Goal: Obtain resource: Obtain resource

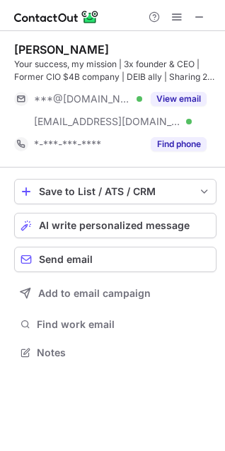
scroll to position [343, 225]
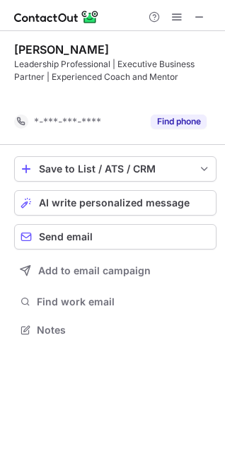
scroll to position [297, 225]
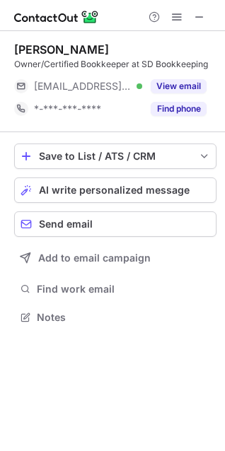
scroll to position [307, 225]
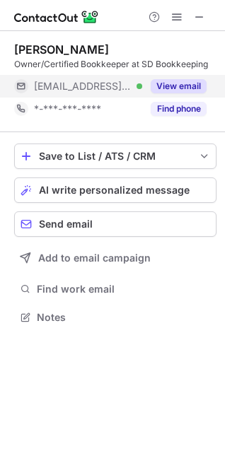
click at [186, 87] on button "View email" at bounding box center [178, 86] width 56 height 14
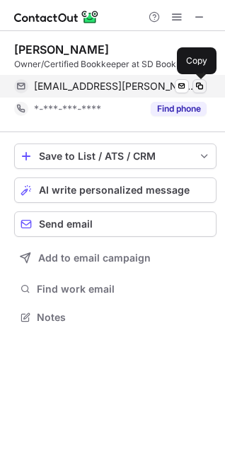
click at [200, 85] on span at bounding box center [199, 86] width 11 height 11
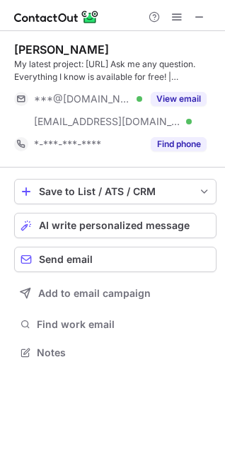
scroll to position [343, 225]
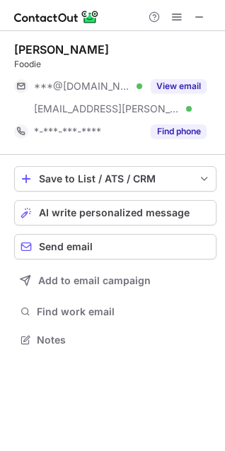
scroll to position [330, 225]
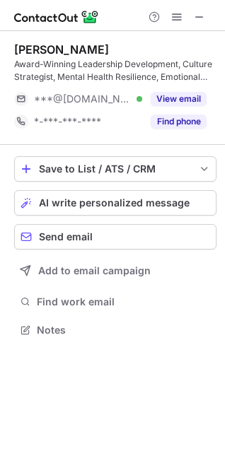
scroll to position [320, 225]
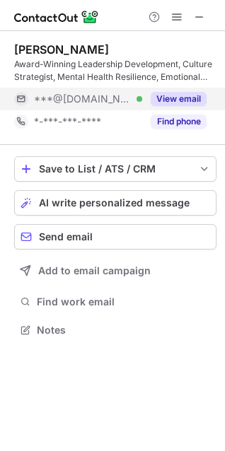
click at [194, 96] on button "View email" at bounding box center [178, 99] width 56 height 14
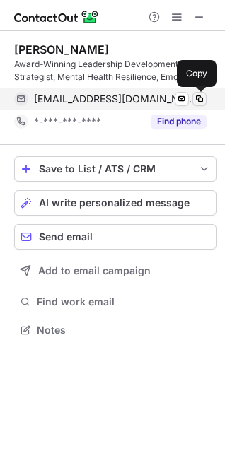
click at [199, 99] on span at bounding box center [199, 98] width 11 height 11
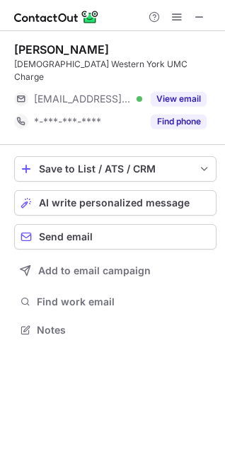
scroll to position [307, 225]
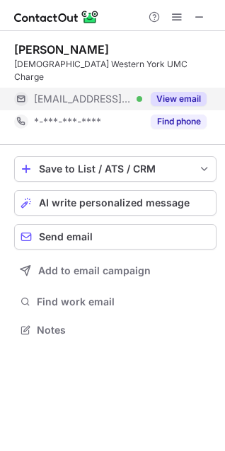
click at [180, 92] on button "View email" at bounding box center [178, 99] width 56 height 14
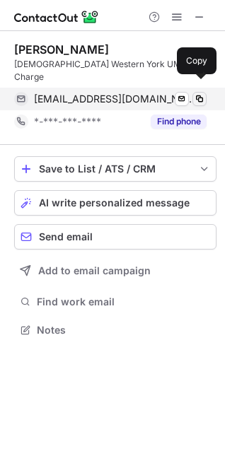
click at [201, 93] on span at bounding box center [199, 98] width 11 height 11
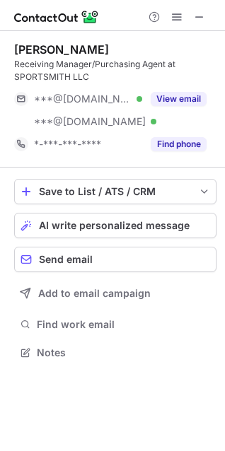
scroll to position [343, 225]
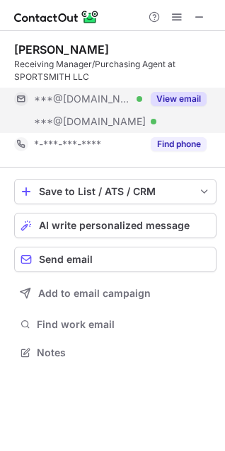
click at [186, 95] on button "View email" at bounding box center [178, 99] width 56 height 14
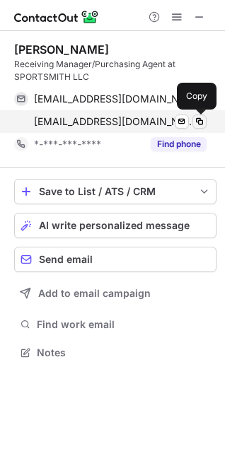
click at [203, 120] on span at bounding box center [199, 121] width 11 height 11
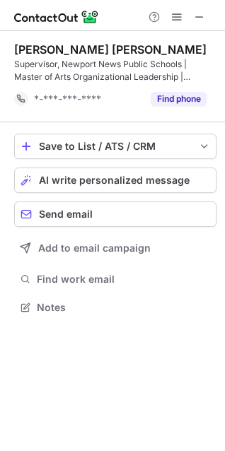
scroll to position [297, 225]
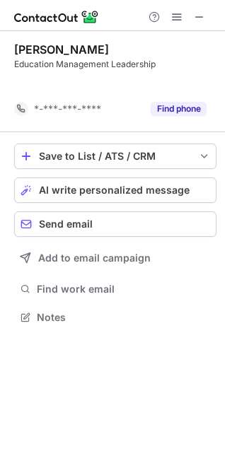
scroll to position [285, 225]
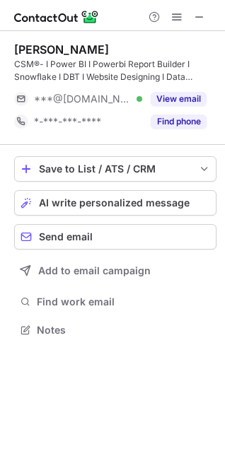
scroll to position [320, 225]
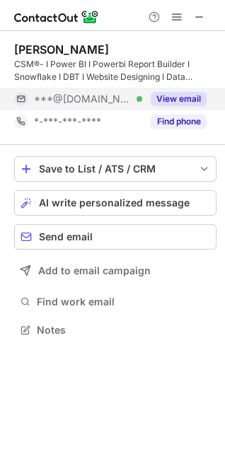
click at [172, 95] on button "View email" at bounding box center [178, 99] width 56 height 14
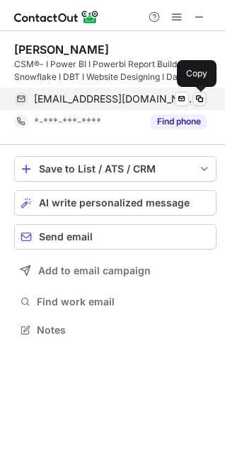
click at [200, 98] on span at bounding box center [199, 98] width 11 height 11
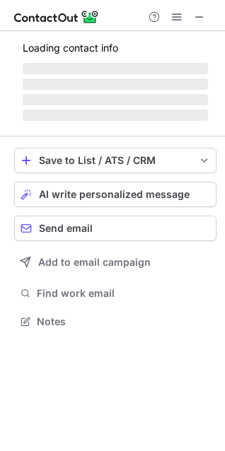
scroll to position [343, 225]
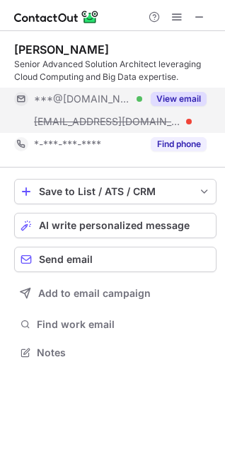
click at [179, 95] on button "View email" at bounding box center [178, 99] width 56 height 14
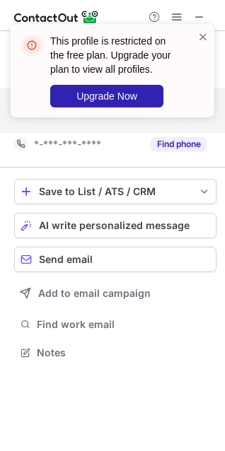
scroll to position [320, 225]
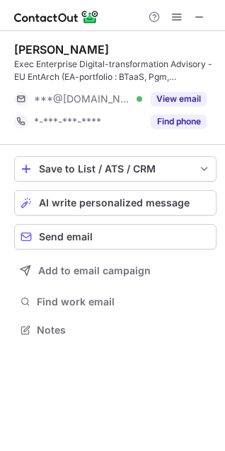
scroll to position [320, 225]
click at [184, 98] on button "View email" at bounding box center [178, 99] width 56 height 14
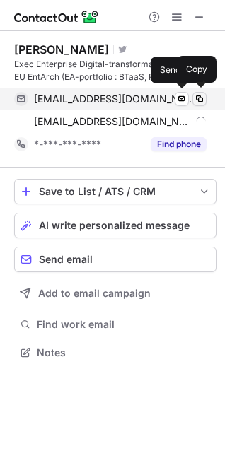
scroll to position [343, 225]
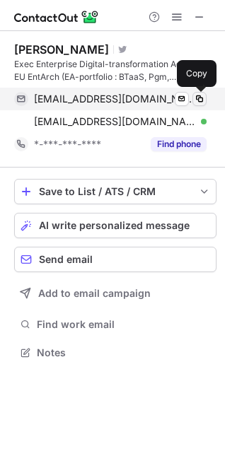
click at [199, 98] on span at bounding box center [199, 98] width 11 height 11
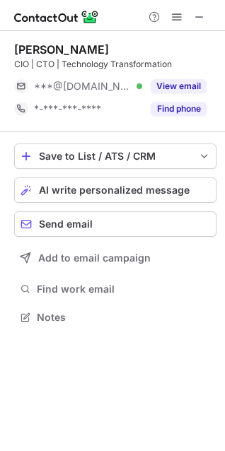
scroll to position [307, 225]
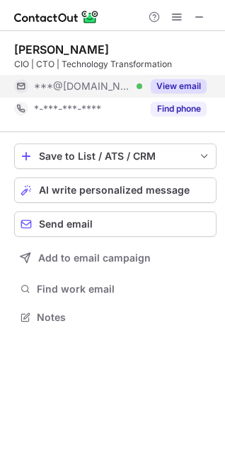
click at [159, 86] on button "View email" at bounding box center [178, 86] width 56 height 14
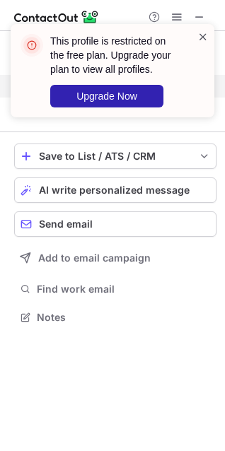
click at [201, 33] on span at bounding box center [202, 37] width 11 height 14
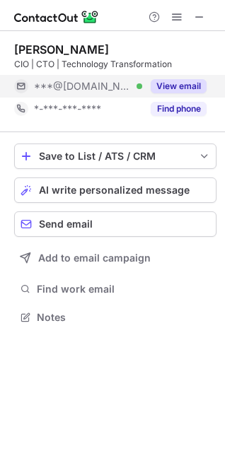
click at [177, 83] on button "View email" at bounding box center [178, 86] width 56 height 14
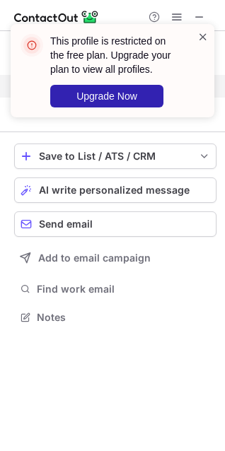
click at [203, 37] on span at bounding box center [202, 37] width 11 height 14
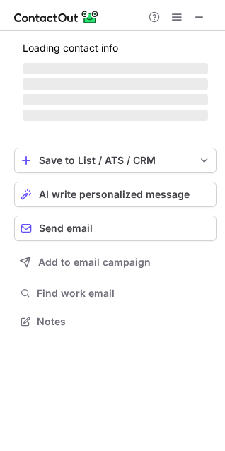
scroll to position [320, 225]
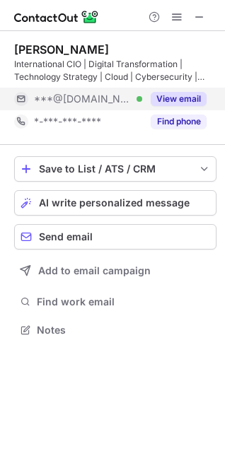
click at [182, 94] on button "View email" at bounding box center [178, 99] width 56 height 14
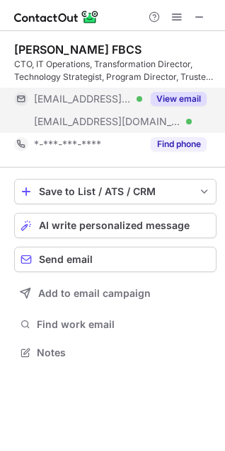
scroll to position [343, 225]
click at [171, 100] on button "View email" at bounding box center [178, 99] width 56 height 14
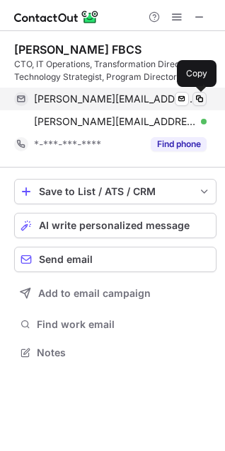
click at [199, 98] on span at bounding box center [199, 98] width 11 height 11
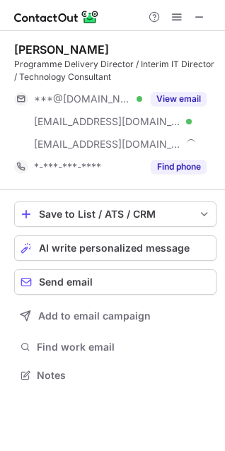
scroll to position [365, 225]
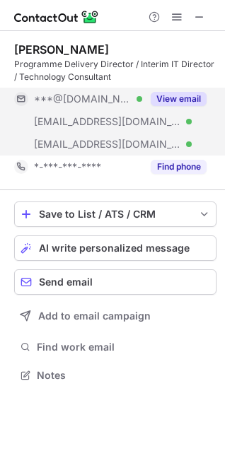
click at [185, 102] on button "View email" at bounding box center [178, 99] width 56 height 14
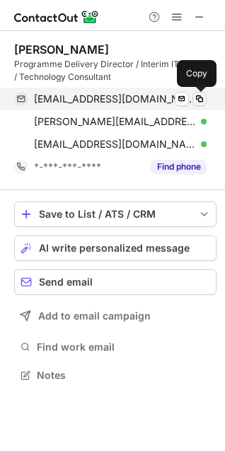
click at [199, 100] on span at bounding box center [199, 98] width 11 height 11
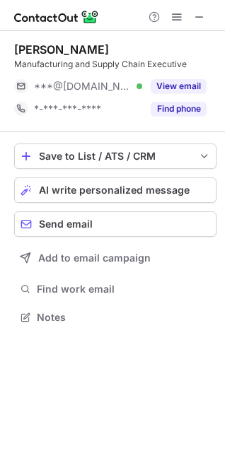
scroll to position [307, 225]
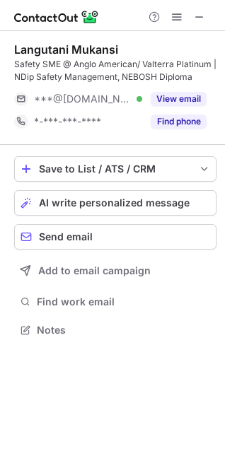
scroll to position [320, 225]
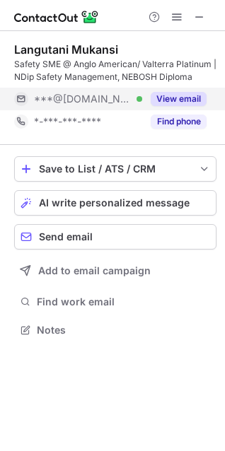
click at [187, 94] on button "View email" at bounding box center [178, 99] width 56 height 14
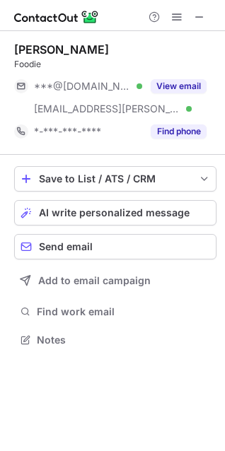
scroll to position [330, 225]
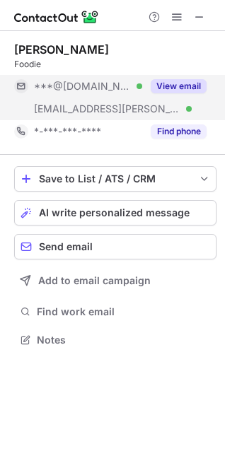
click at [178, 86] on button "View email" at bounding box center [178, 86] width 56 height 14
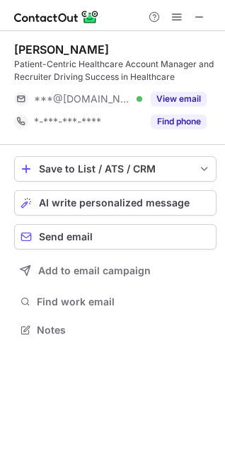
scroll to position [320, 225]
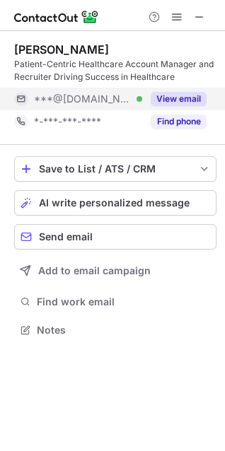
click at [177, 94] on button "View email" at bounding box center [178, 99] width 56 height 14
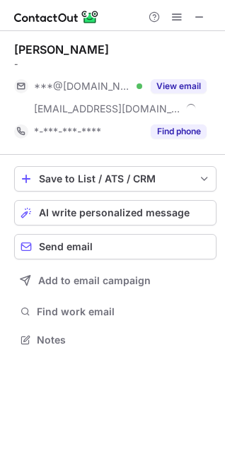
scroll to position [330, 225]
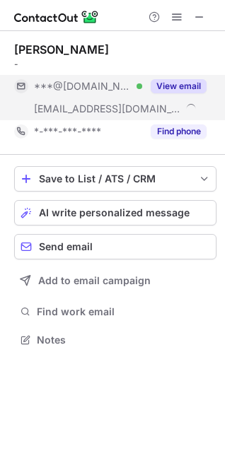
click at [166, 85] on button "View email" at bounding box center [178, 86] width 56 height 14
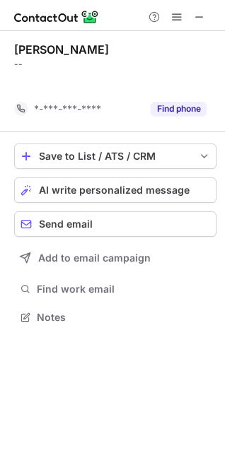
scroll to position [285, 225]
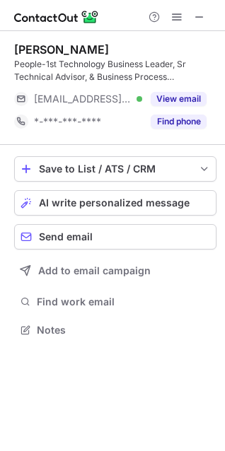
scroll to position [320, 225]
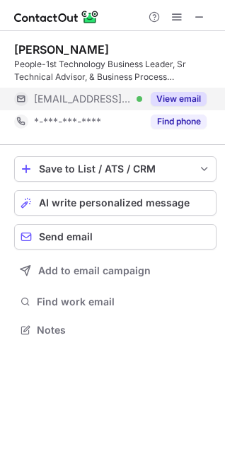
click at [190, 93] on button "View email" at bounding box center [178, 99] width 56 height 14
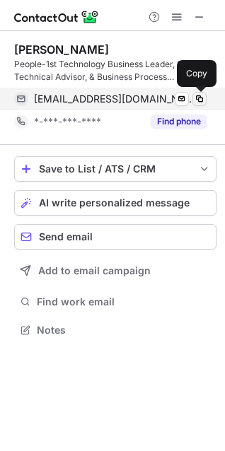
click at [199, 98] on span at bounding box center [199, 98] width 11 height 11
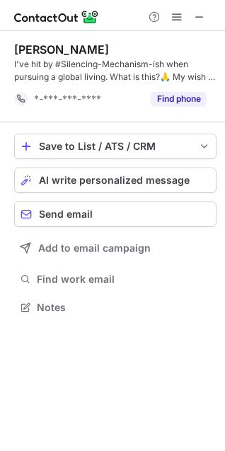
scroll to position [7, 7]
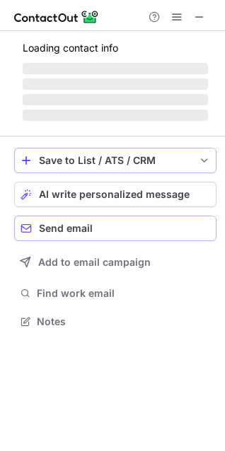
drag, startPoint x: 111, startPoint y: 234, endPoint x: 117, endPoint y: 150, distance: 83.6
click at [117, 150] on div "Save to List / ATS / CRM List Select Lever Connect Greenhouse Connect Salesforc…" at bounding box center [115, 239] width 202 height 206
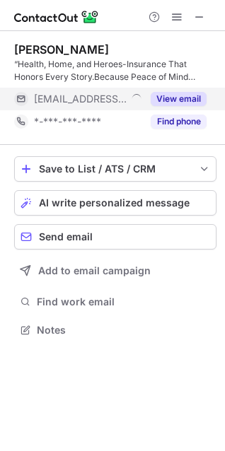
click at [170, 95] on button "View email" at bounding box center [178, 99] width 56 height 14
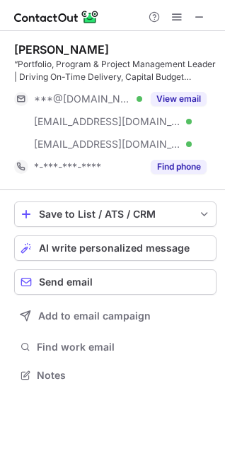
scroll to position [365, 225]
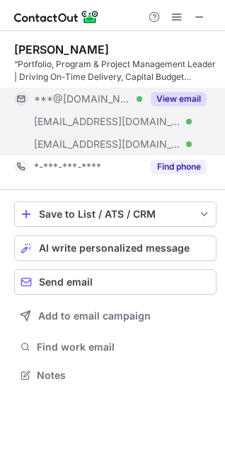
click at [163, 97] on button "View email" at bounding box center [178, 99] width 56 height 14
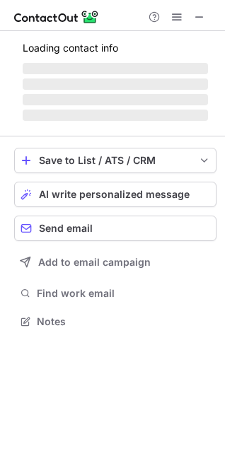
scroll to position [320, 225]
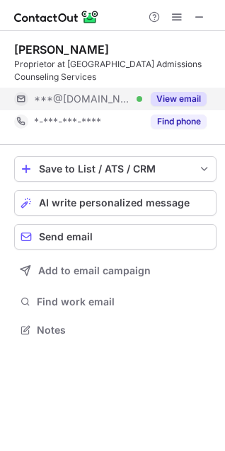
click at [191, 98] on button "View email" at bounding box center [178, 99] width 56 height 14
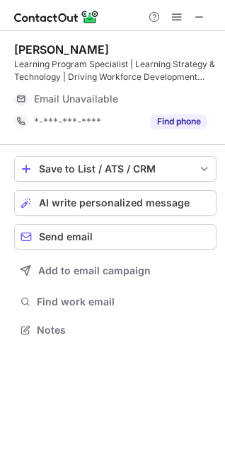
scroll to position [320, 225]
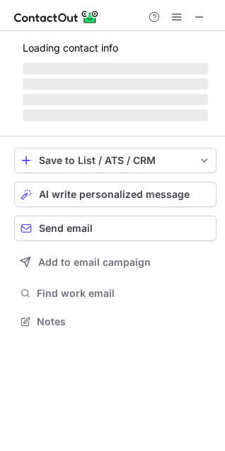
scroll to position [312, 225]
